Goal: Transaction & Acquisition: Purchase product/service

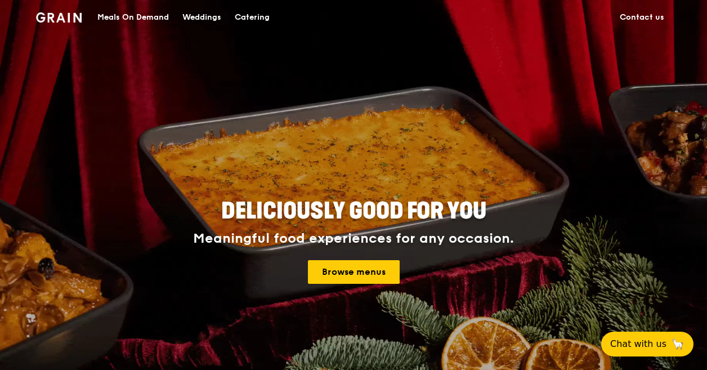
click at [258, 20] on div "Catering" at bounding box center [252, 18] width 35 height 34
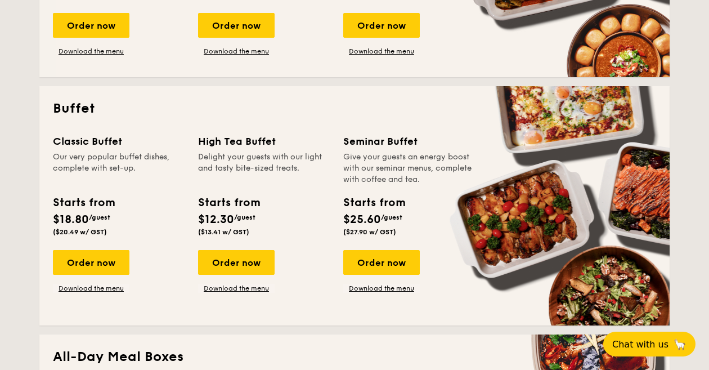
scroll to position [427, 0]
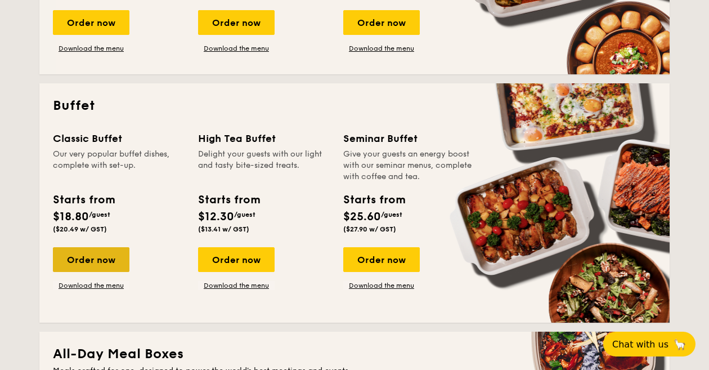
click at [84, 264] on div "Order now" at bounding box center [91, 259] width 77 height 25
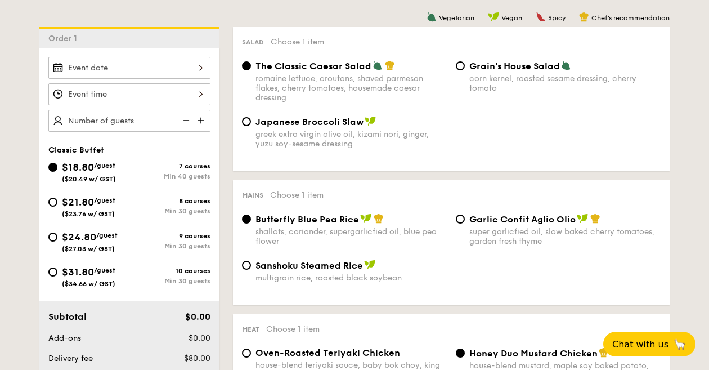
scroll to position [283, 0]
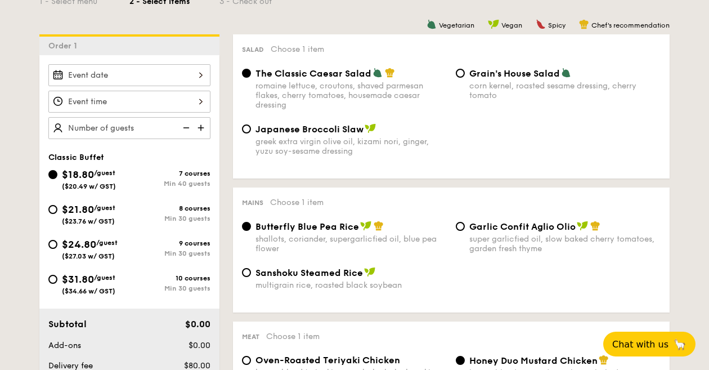
click at [279, 242] on div "shallots, coriander, supergarlicfied oil, blue pea flower" at bounding box center [350, 243] width 191 height 19
click at [251, 231] on input "Butterfly Blue Pea Rice shallots, coriander, supergarlicfied oil, blue pea flow…" at bounding box center [246, 226] width 9 height 9
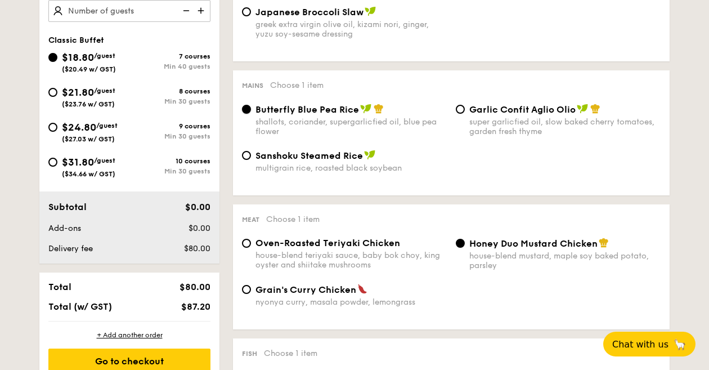
scroll to position [324, 0]
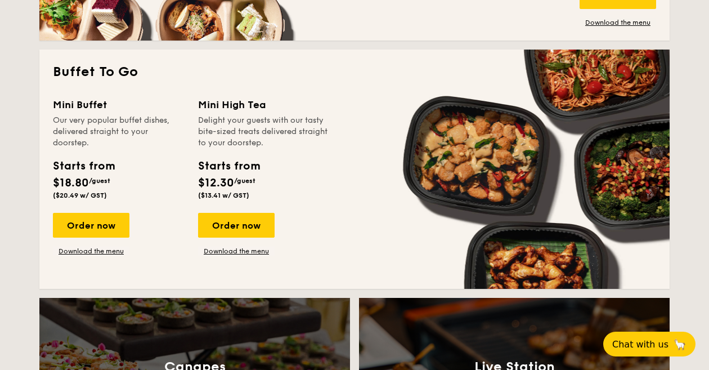
scroll to position [972, 0]
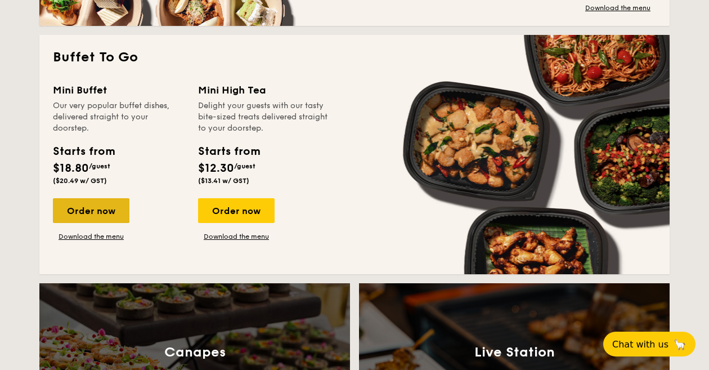
click at [110, 206] on div "Order now" at bounding box center [91, 210] width 77 height 25
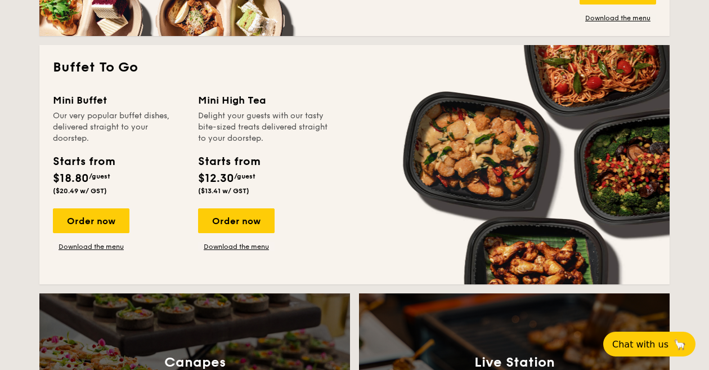
scroll to position [966, 0]
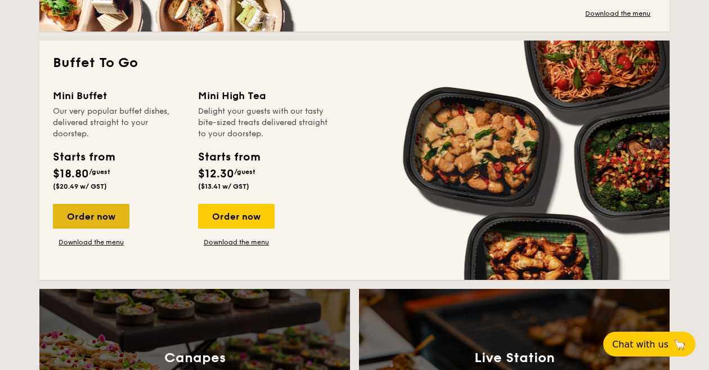
click at [104, 212] on div "Order now" at bounding box center [91, 216] width 77 height 25
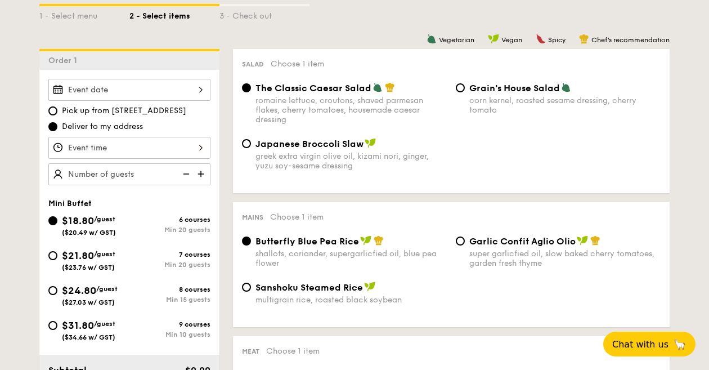
scroll to position [275, 0]
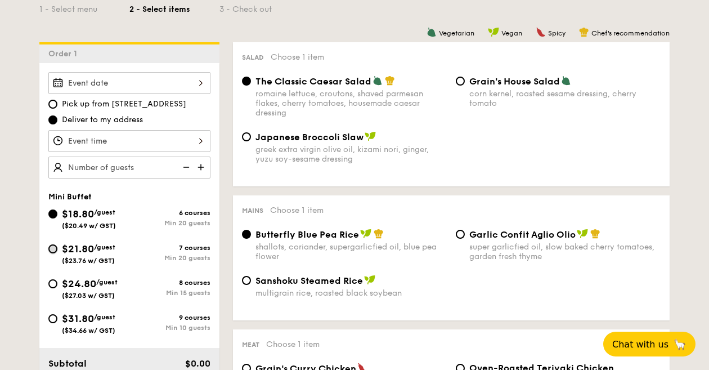
click at [51, 248] on input "$21.80 /guest ($23.76 w/ GST) 7 courses Min 20 guests" at bounding box center [52, 248] width 9 height 9
radio input "true"
radio input "false"
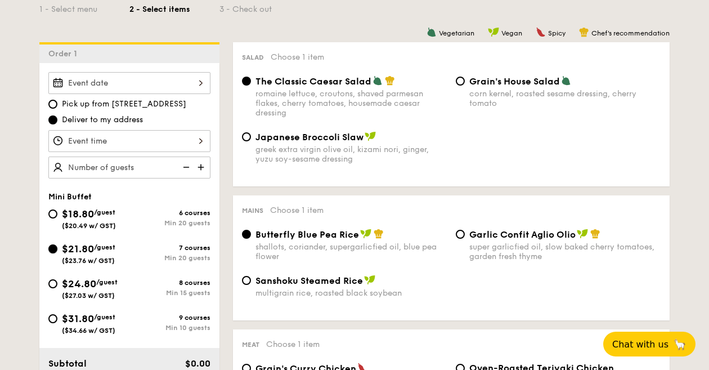
radio input "true"
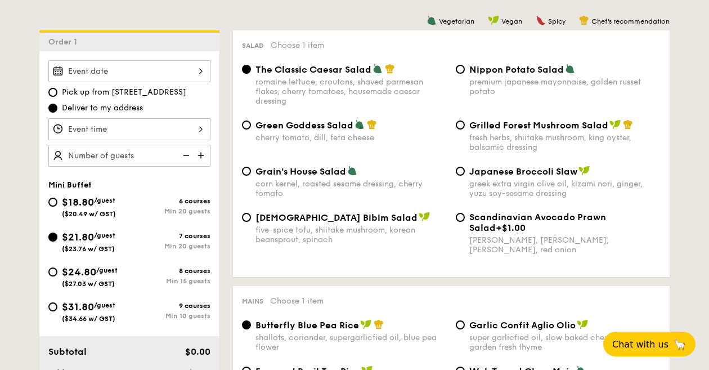
scroll to position [277, 0]
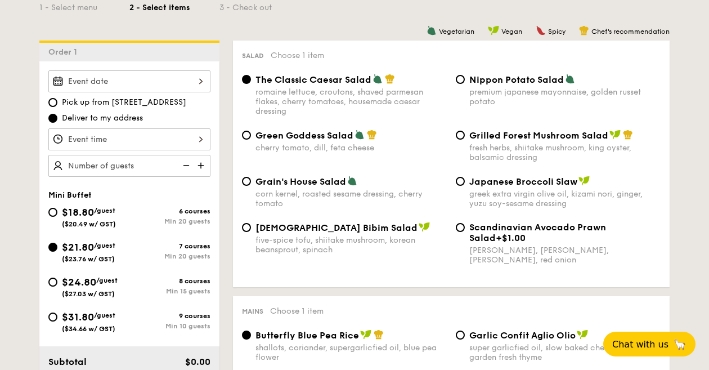
click at [203, 165] on img at bounding box center [202, 165] width 17 height 21
type input "35 guests"
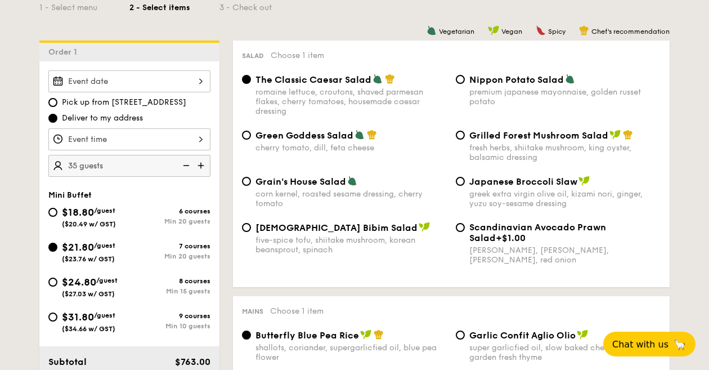
click at [186, 82] on div at bounding box center [129, 81] width 162 height 22
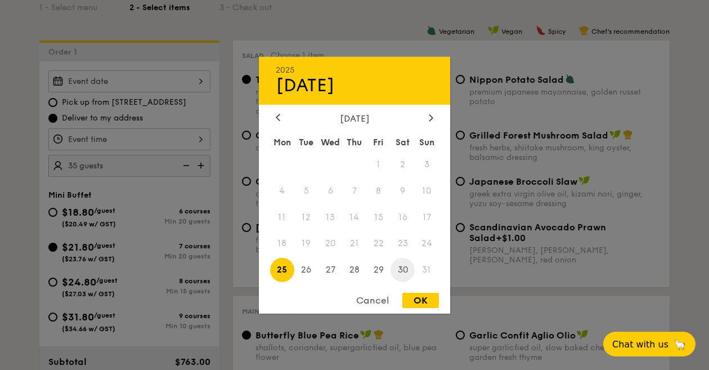
click at [406, 273] on span "30" at bounding box center [402, 270] width 24 height 24
click at [424, 302] on div "OK" at bounding box center [420, 300] width 37 height 15
type input "Aug 30, 2025"
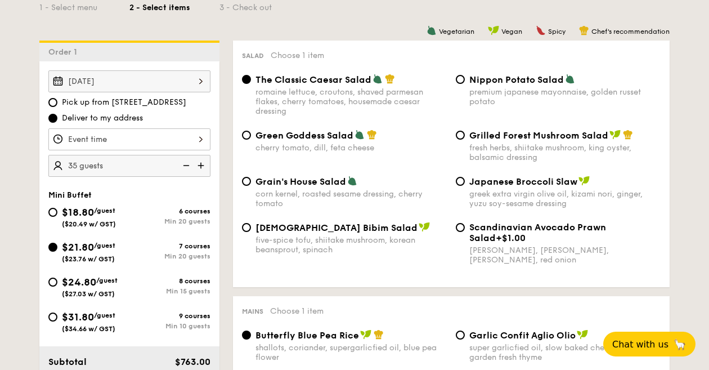
click at [194, 136] on div at bounding box center [129, 139] width 162 height 22
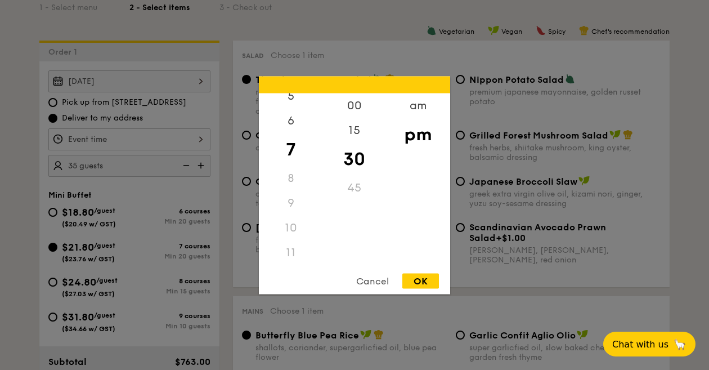
scroll to position [294, 0]
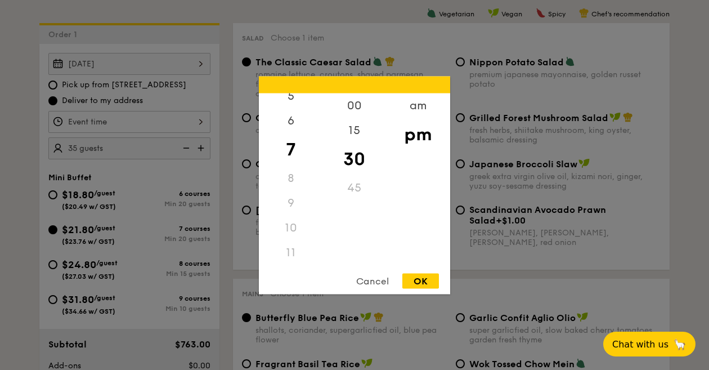
click at [292, 253] on div "11" at bounding box center [291, 252] width 64 height 25
click at [286, 253] on div "11" at bounding box center [291, 252] width 64 height 25
click at [417, 113] on div "am" at bounding box center [418, 109] width 64 height 33
click at [295, 246] on div "11" at bounding box center [291, 248] width 64 height 33
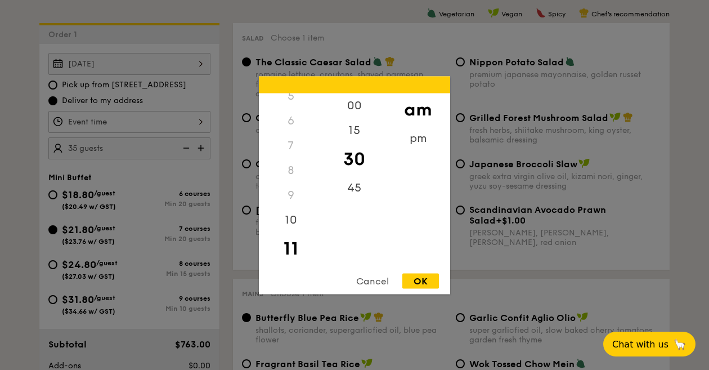
click at [426, 280] on div "OK" at bounding box center [420, 280] width 37 height 15
type input "11:30AM"
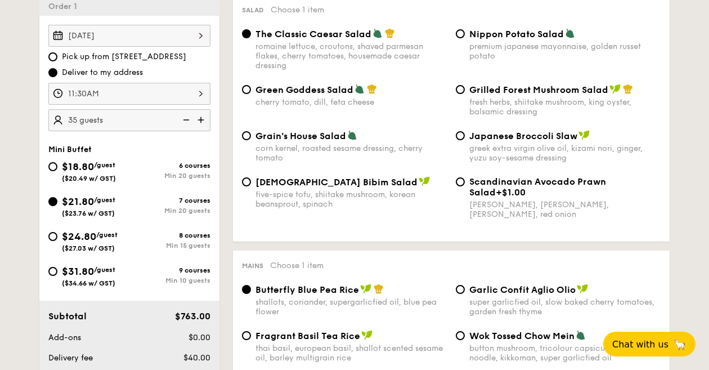
scroll to position [324, 0]
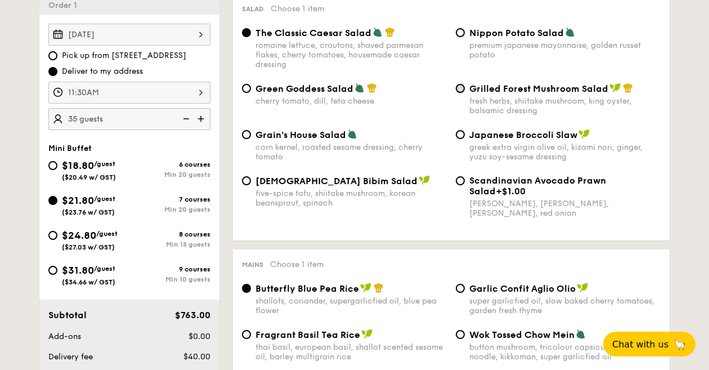
click at [461, 91] on input "Grilled Forest Mushroom Salad fresh herbs, shiitake mushroom, king oyster, bals…" at bounding box center [460, 88] width 9 height 9
radio input "true"
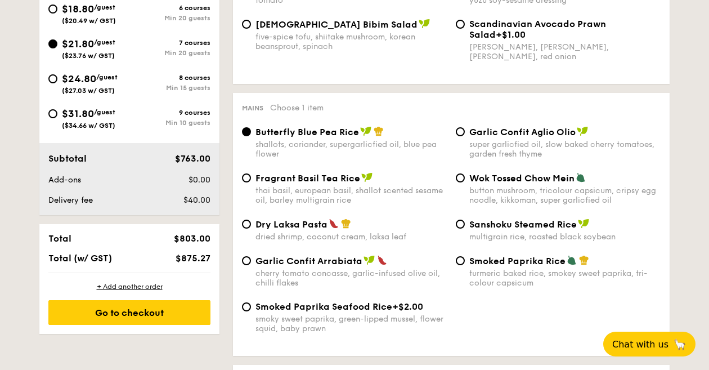
scroll to position [515, 0]
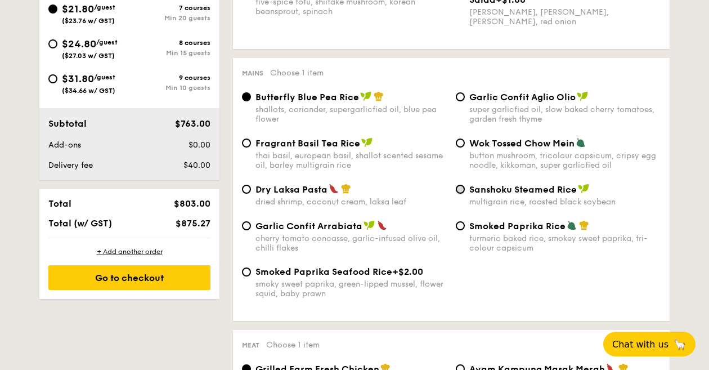
click at [463, 194] on input "Sanshoku Steamed Rice multigrain rice, roasted black soybean" at bounding box center [460, 189] width 9 height 9
radio input "true"
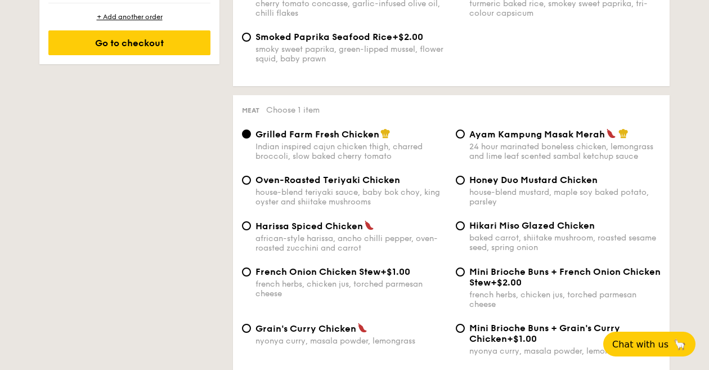
scroll to position [751, 0]
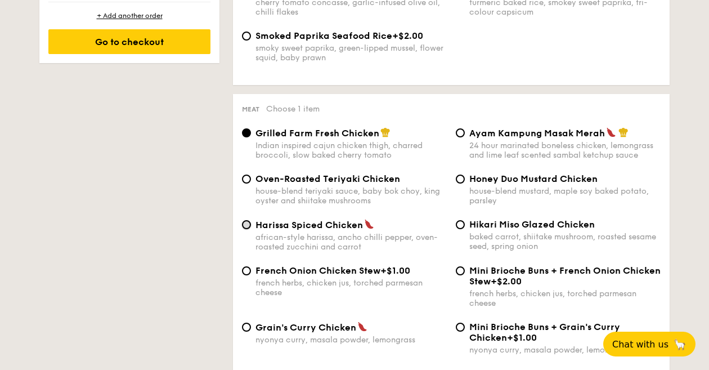
click at [249, 229] on input "Harissa Spiced Chicken african-style harissa, ancho chilli pepper, oven-roasted…" at bounding box center [246, 224] width 9 height 9
radio input "true"
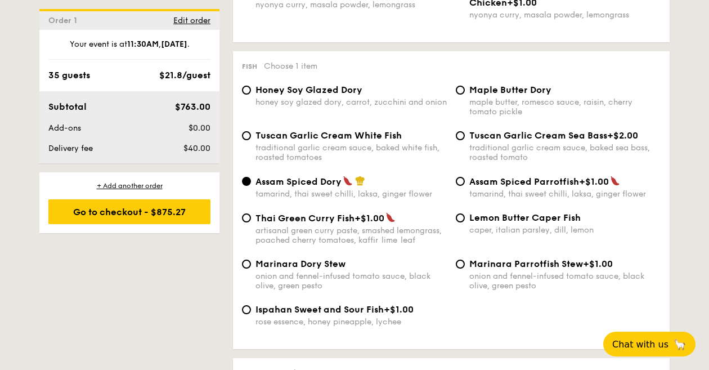
scroll to position [1086, 0]
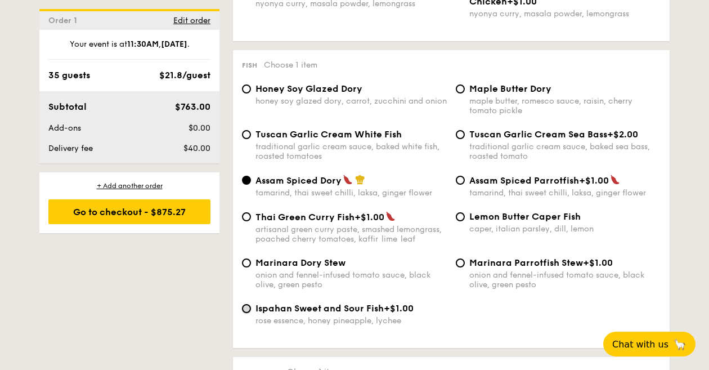
click at [246, 313] on input "Ispahan Sweet and Sour Fish +$1.00 rose essence, honey pineapple, lychee" at bounding box center [246, 308] width 9 height 9
radio input "true"
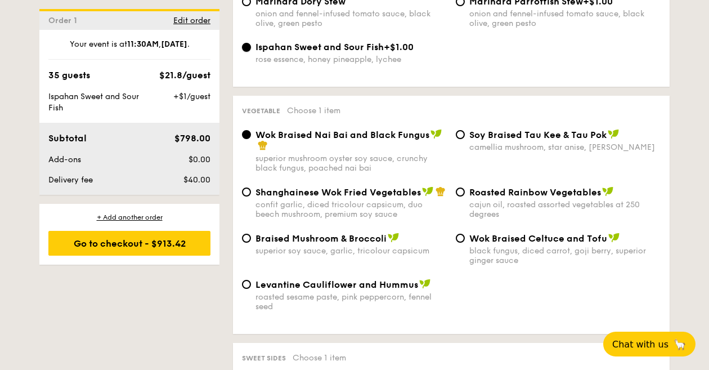
scroll to position [1367, 0]
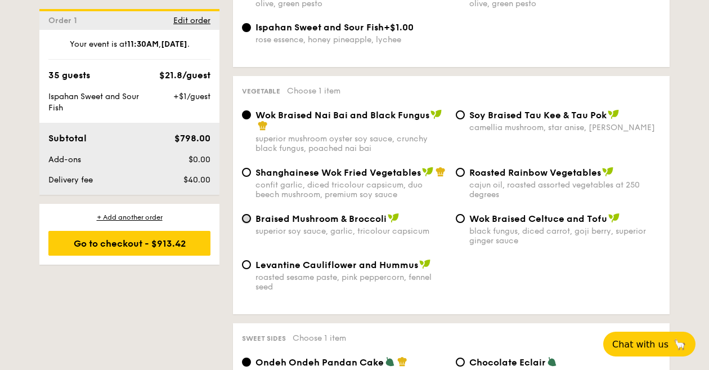
click at [250, 223] on input "Braised Mushroom & Broccoli superior soy sauce, garlic, tricolour capsicum" at bounding box center [246, 218] width 9 height 9
radio input "true"
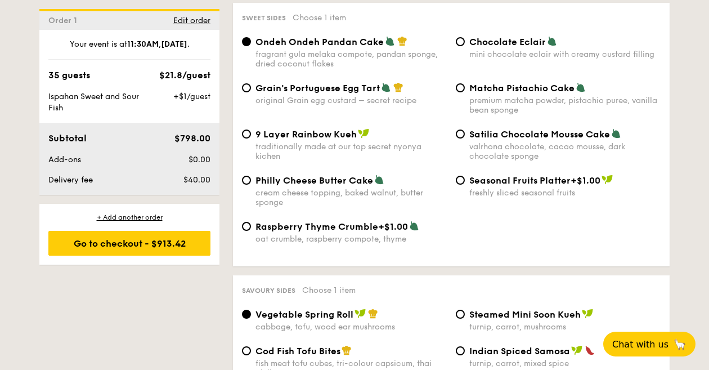
scroll to position [1685, 0]
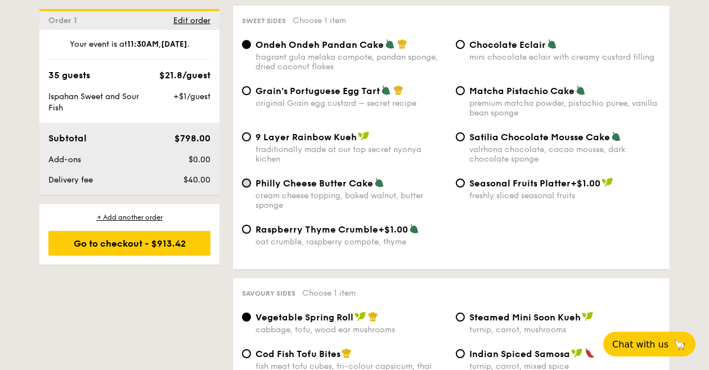
click at [249, 187] on input "Philly Cheese Butter Cake cream cheese topping, baked walnut, butter sponge" at bounding box center [246, 182] width 9 height 9
radio input "true"
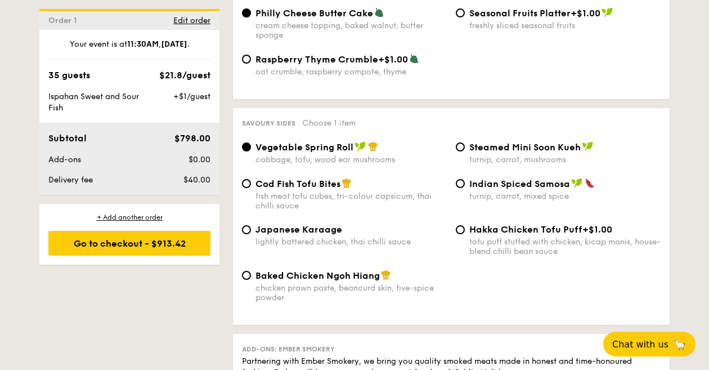
scroll to position [1855, 0]
click at [246, 279] on input "Baked Chicken Ngoh Hiang chicken prawn paste, beancurd skin, five-spice powder" at bounding box center [246, 274] width 9 height 9
radio input "true"
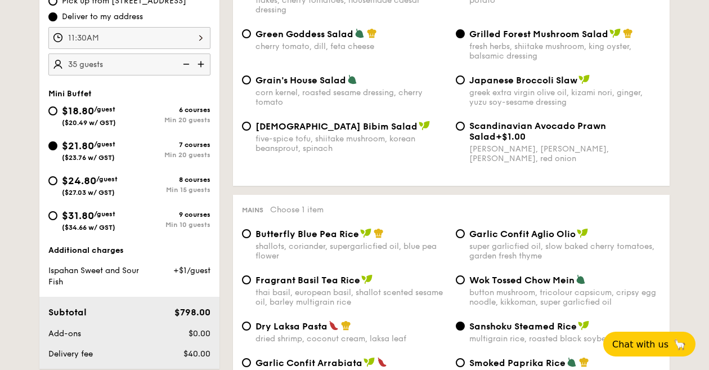
scroll to position [376, 0]
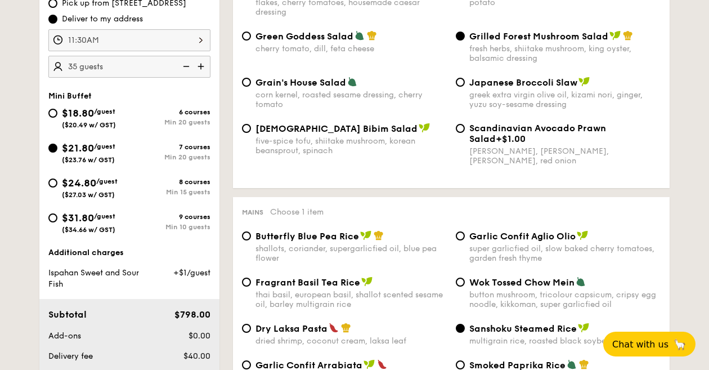
click at [58, 110] on div "$18.80 /guest ($20.49 w/ GST)" at bounding box center [88, 117] width 81 height 24
click at [57, 110] on input "$18.80 /guest ($20.49 w/ GST) 6 courses Min 20 guests" at bounding box center [52, 113] width 9 height 9
radio input "true"
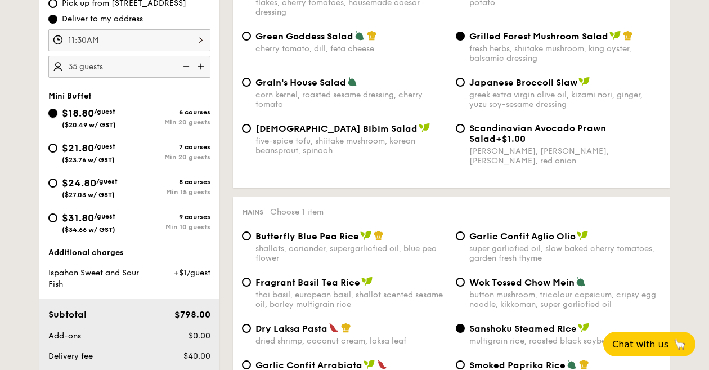
radio input "true"
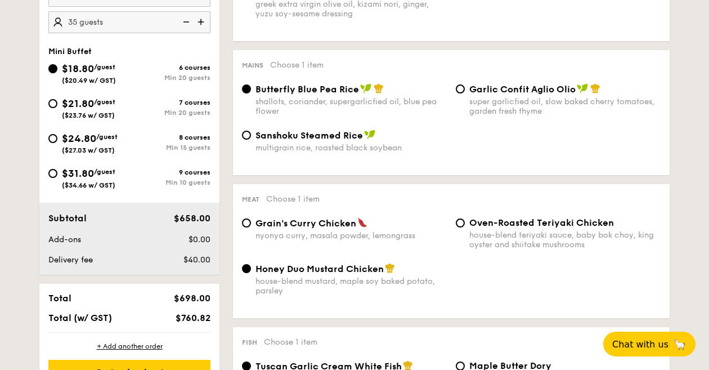
scroll to position [392, 0]
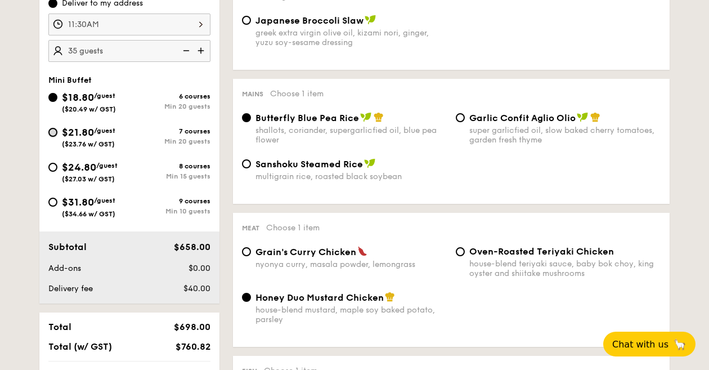
click at [52, 131] on input "$21.80 /guest ($23.76 w/ GST) 7 courses Min 20 guests" at bounding box center [52, 132] width 9 height 9
radio input "true"
radio input "false"
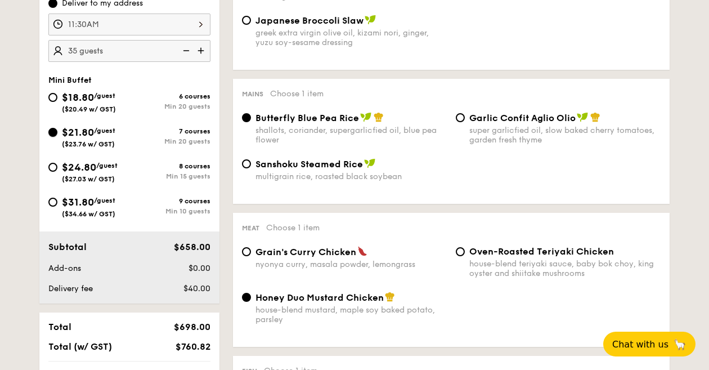
radio input "true"
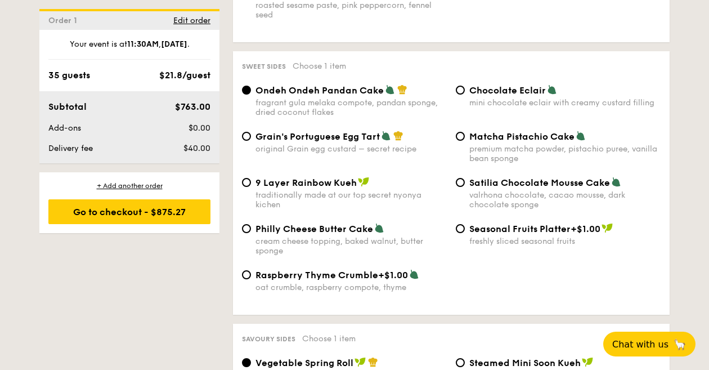
scroll to position [1641, 0]
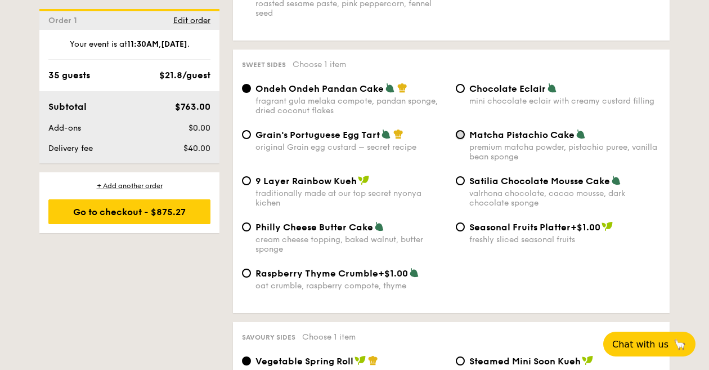
click at [464, 139] on input "Matcha Pistachio Cake premium matcha powder, pistachio puree, vanilla bean spon…" at bounding box center [460, 134] width 9 height 9
radio input "true"
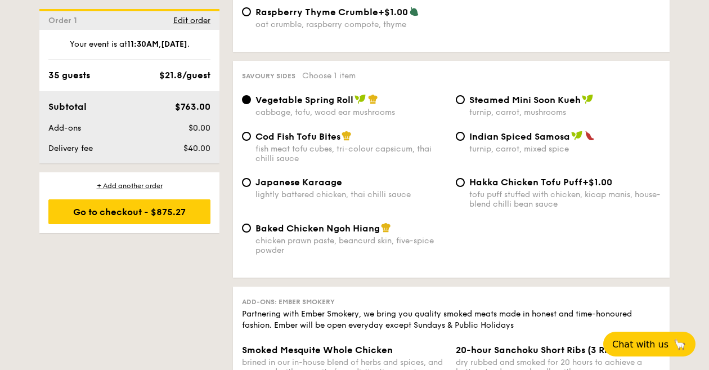
scroll to position [1908, 0]
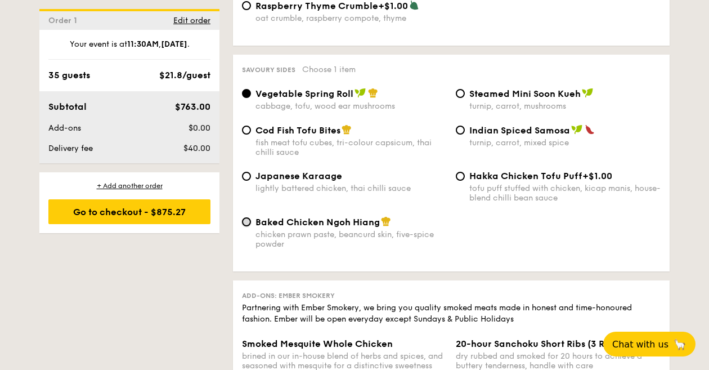
click at [249, 226] on input "Baked Chicken Ngoh Hiang chicken prawn paste, beancurd skin, five-spice powder" at bounding box center [246, 221] width 9 height 9
radio input "true"
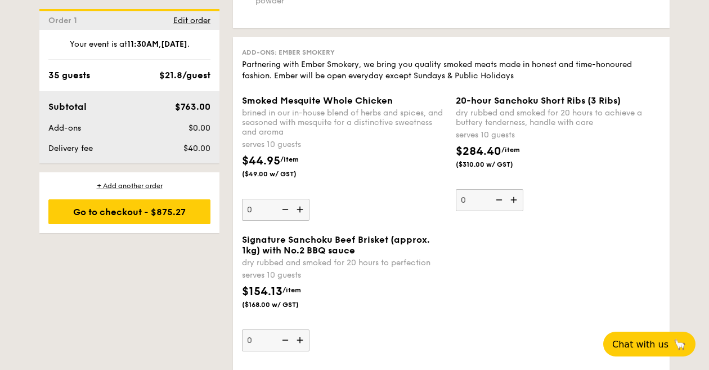
scroll to position [2166, 0]
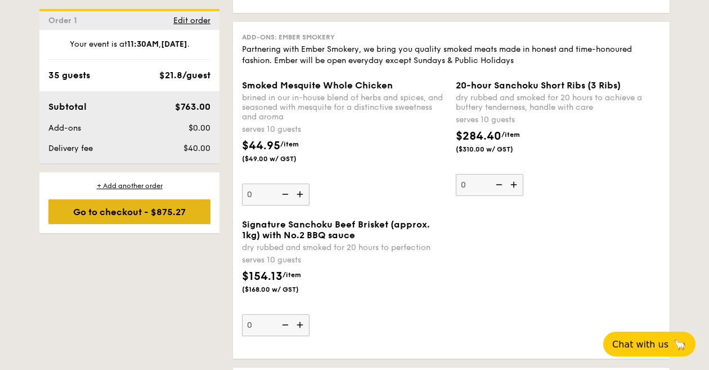
click at [147, 212] on div "Go to checkout - $875.27" at bounding box center [129, 211] width 162 height 25
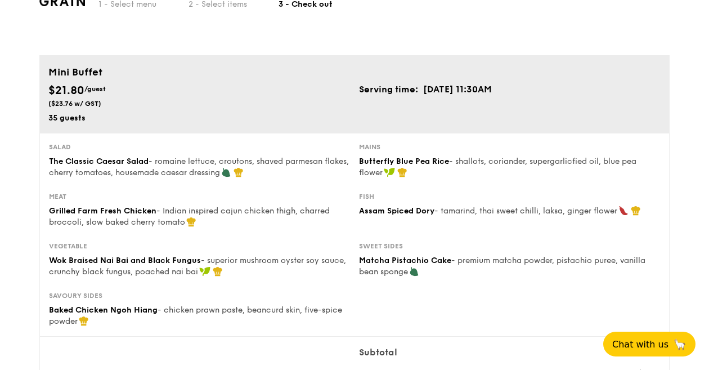
scroll to position [34, 0]
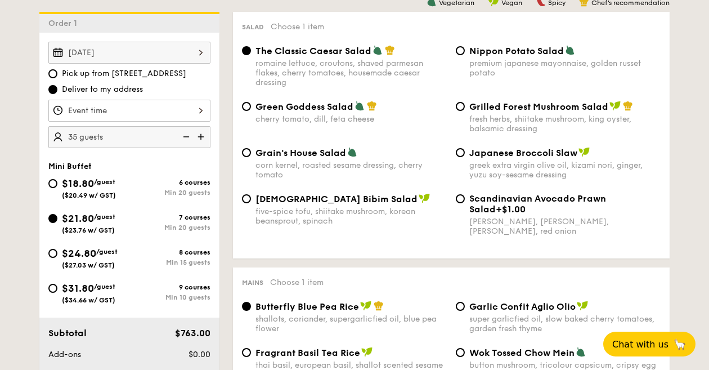
scroll to position [317, 0]
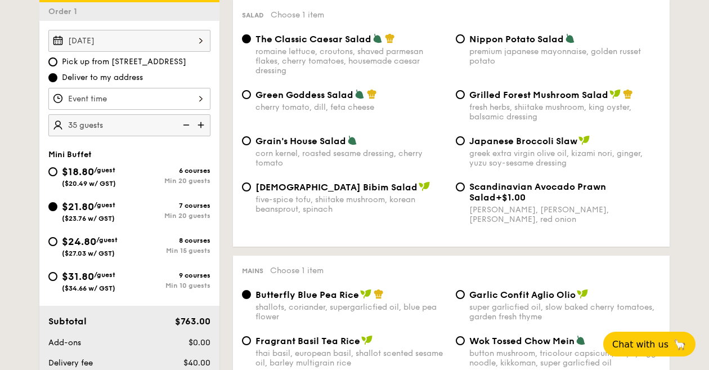
click at [186, 125] on img at bounding box center [185, 124] width 17 height 21
click at [204, 124] on img at bounding box center [202, 124] width 17 height 21
type input "30 guests"
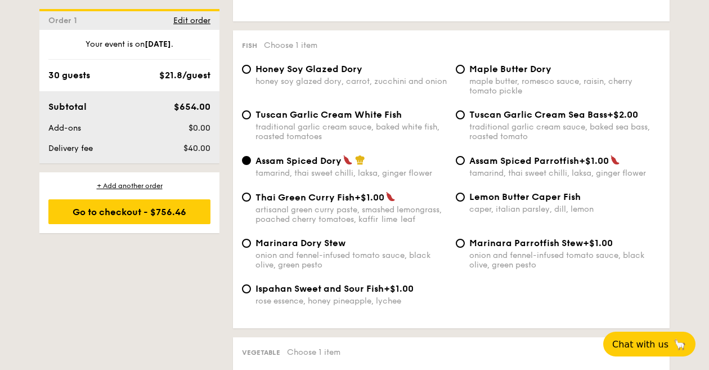
scroll to position [1115, 0]
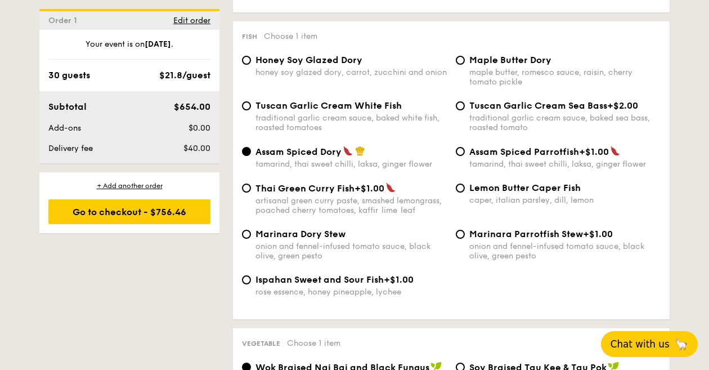
click at [634, 344] on span "Chat with us" at bounding box center [639, 343] width 59 height 11
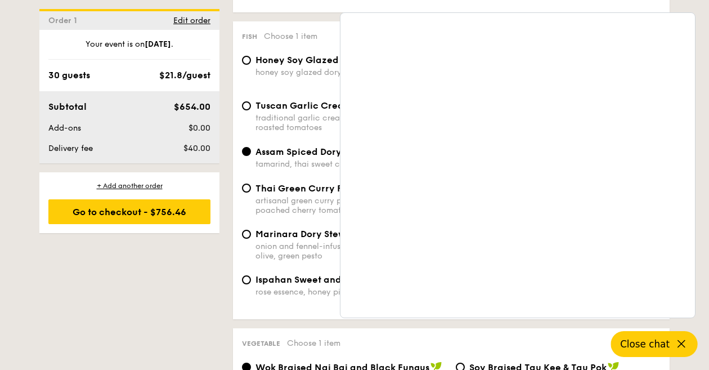
click at [678, 341] on icon at bounding box center [681, 343] width 7 height 7
